Goal: Information Seeking & Learning: Learn about a topic

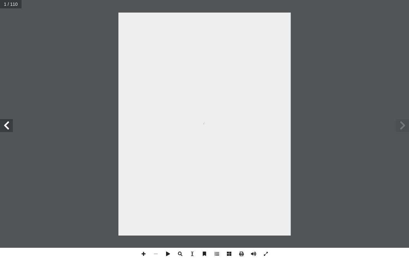
click at [397, 129] on span at bounding box center [402, 125] width 13 height 13
click at [244, 83] on div "ُ ة ّ سلامي إ ال� ُ ربية ّ الت ليف: أ � ّ فريق الت 9 ُ زء ُ الج ل َّ و أ ال� " …" at bounding box center [204, 124] width 172 height 223
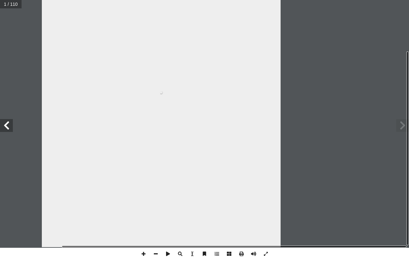
click at [407, 125] on span at bounding box center [402, 125] width 13 height 13
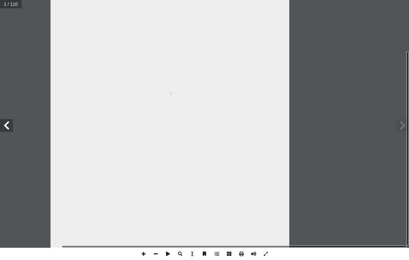
click at [397, 126] on span at bounding box center [402, 125] width 13 height 13
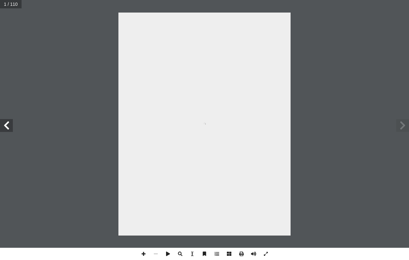
click at [397, 126] on span at bounding box center [402, 125] width 13 height 13
click at [0, 126] on span at bounding box center [6, 125] width 13 height 13
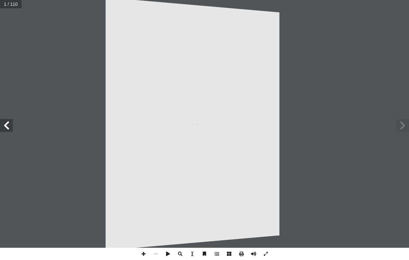
click at [6, 127] on span at bounding box center [6, 125] width 13 height 13
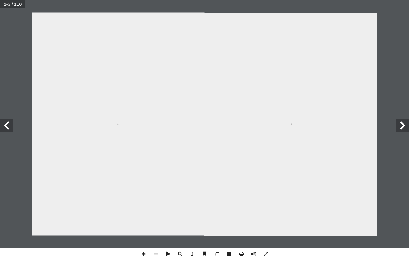
click at [11, 127] on span at bounding box center [6, 125] width 13 height 13
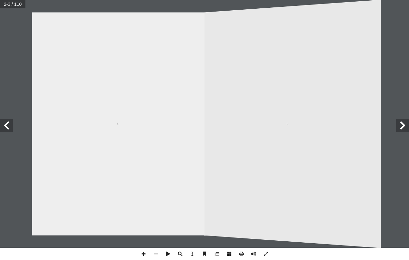
click at [2, 128] on span at bounding box center [6, 125] width 13 height 13
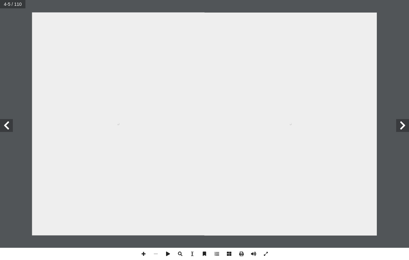
click at [5, 125] on span at bounding box center [6, 125] width 13 height 13
click at [206, 81] on div at bounding box center [290, 124] width 172 height 223
click at [7, 120] on span at bounding box center [6, 125] width 13 height 13
click at [3, 123] on span at bounding box center [6, 125] width 13 height 13
click at [5, 123] on span at bounding box center [6, 125] width 13 height 13
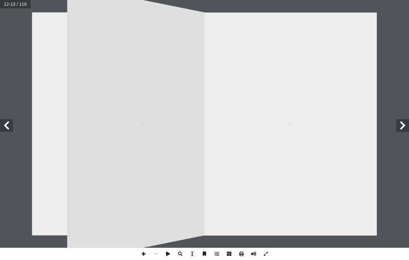
click at [5, 122] on span at bounding box center [6, 125] width 13 height 13
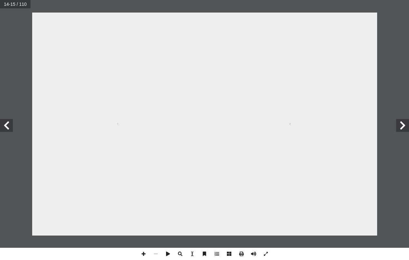
click at [10, 123] on span at bounding box center [6, 125] width 13 height 13
click at [3, 128] on span at bounding box center [6, 125] width 13 height 13
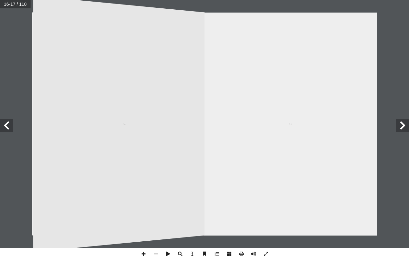
click at [3, 125] on span at bounding box center [6, 125] width 13 height 13
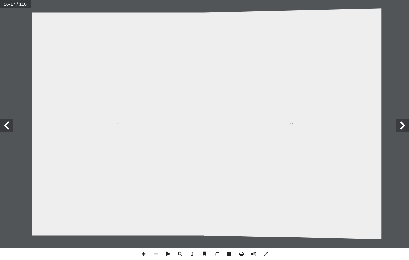
click at [6, 125] on span at bounding box center [6, 125] width 13 height 13
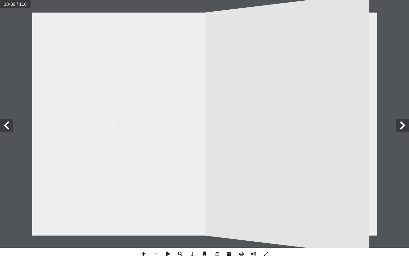
click at [401, 154] on div "الدرس 5 درين على: � ن يكونوا ق أ ا ية الدرس � ع من الطلبة بعد نه ّ توق ُ : ي ُ …" at bounding box center [204, 124] width 409 height 248
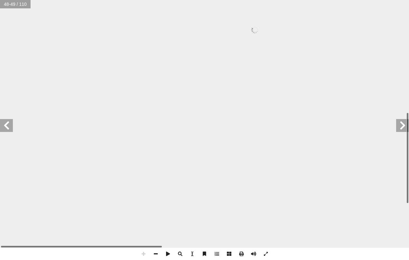
click at [324, 176] on div at bounding box center [255, 29] width 510 height 659
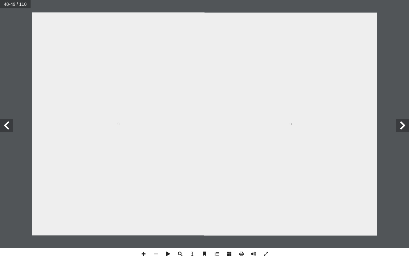
click at [317, 179] on div at bounding box center [290, 124] width 172 height 223
click at [246, 228] on div at bounding box center [291, 124] width 172 height 223
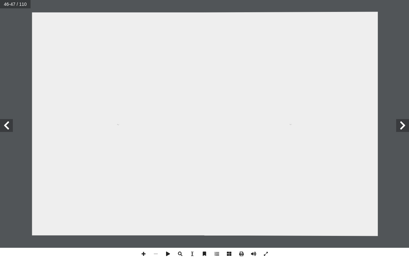
click at [236, 128] on div at bounding box center [290, 124] width 173 height 224
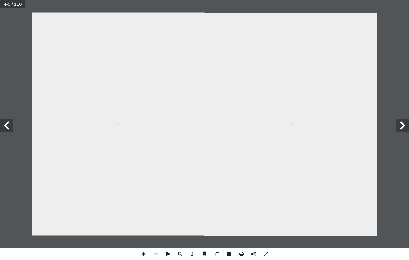
click at [215, 29] on div at bounding box center [290, 124] width 172 height 223
click at [211, 33] on div at bounding box center [290, 124] width 172 height 223
